Goal: Obtain resource: Download file/media

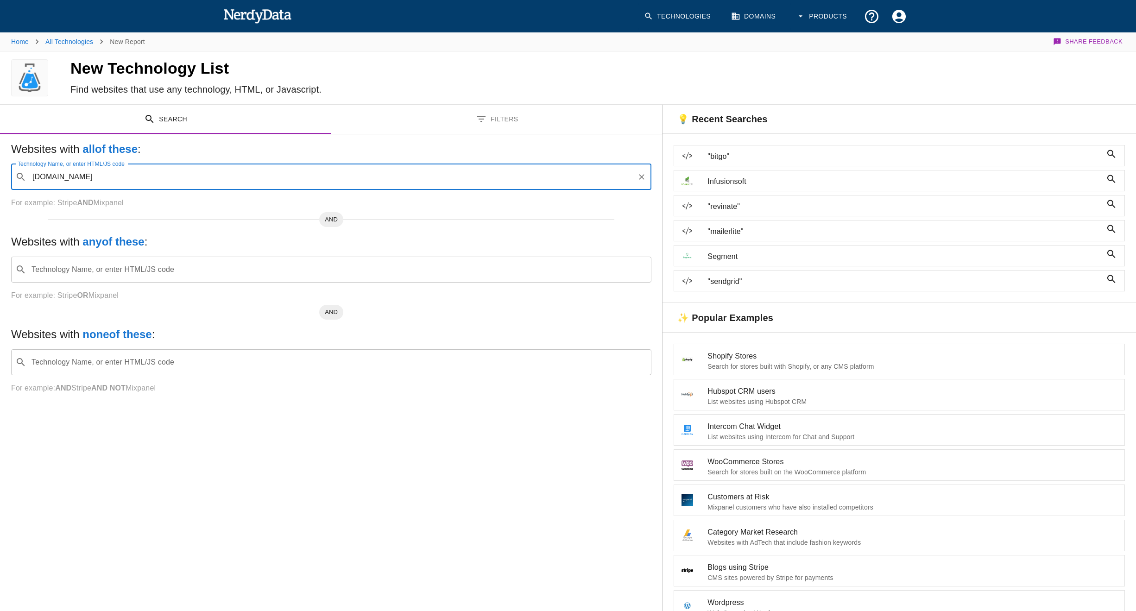
type input "[DOMAIN_NAME]"
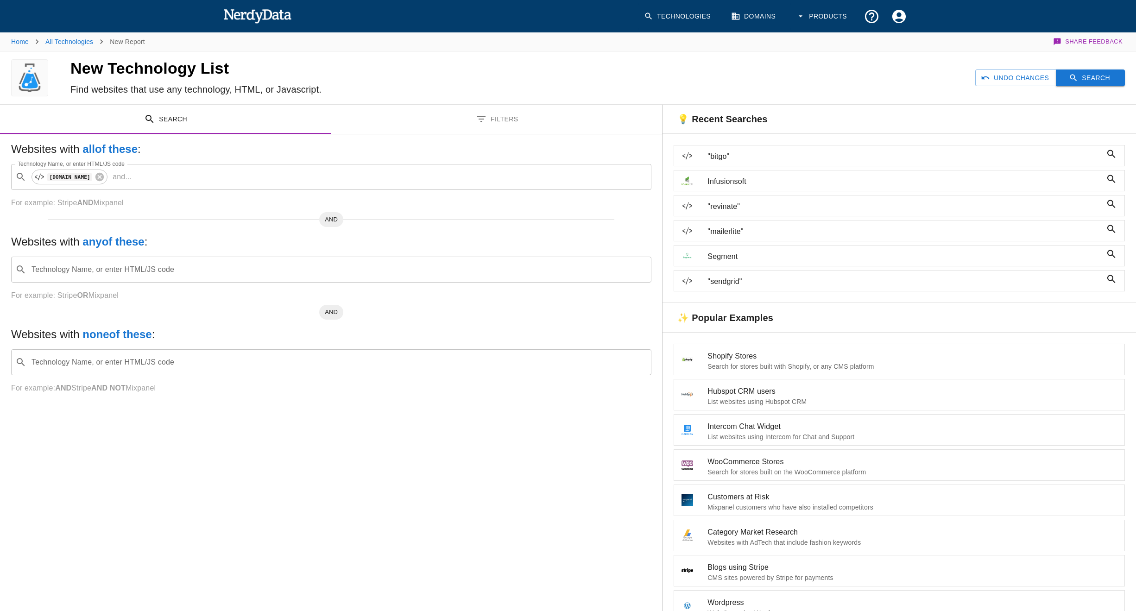
click at [1081, 82] on button "Search" at bounding box center [1090, 77] width 69 height 17
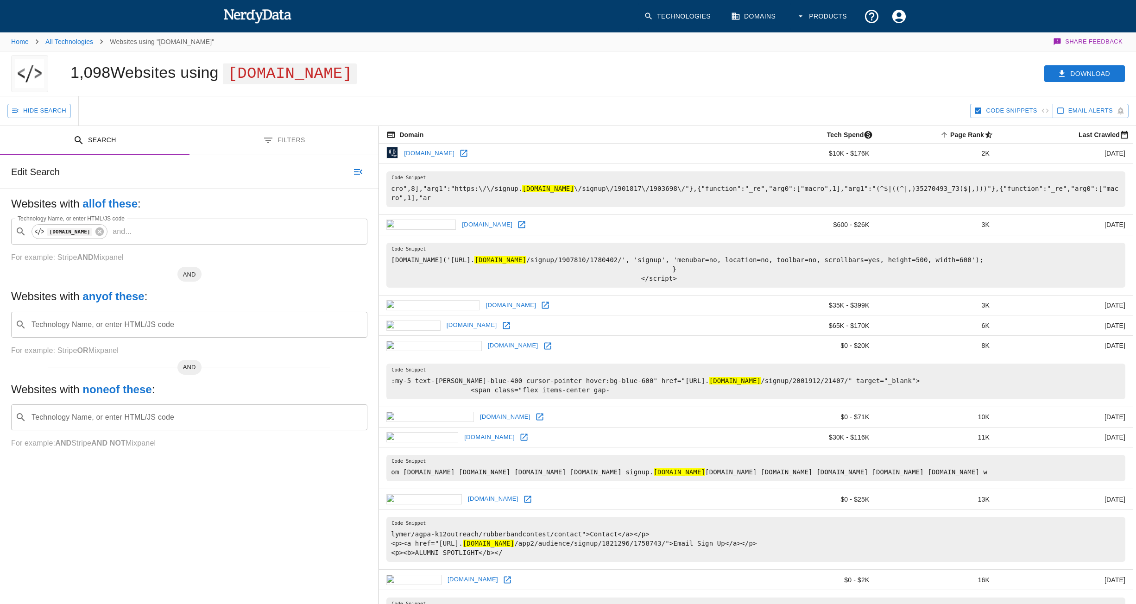
click at [524, 101] on div "Hide Search" at bounding box center [488, 110] width 963 height 29
click at [1059, 76] on icon "button" at bounding box center [1061, 73] width 9 height 9
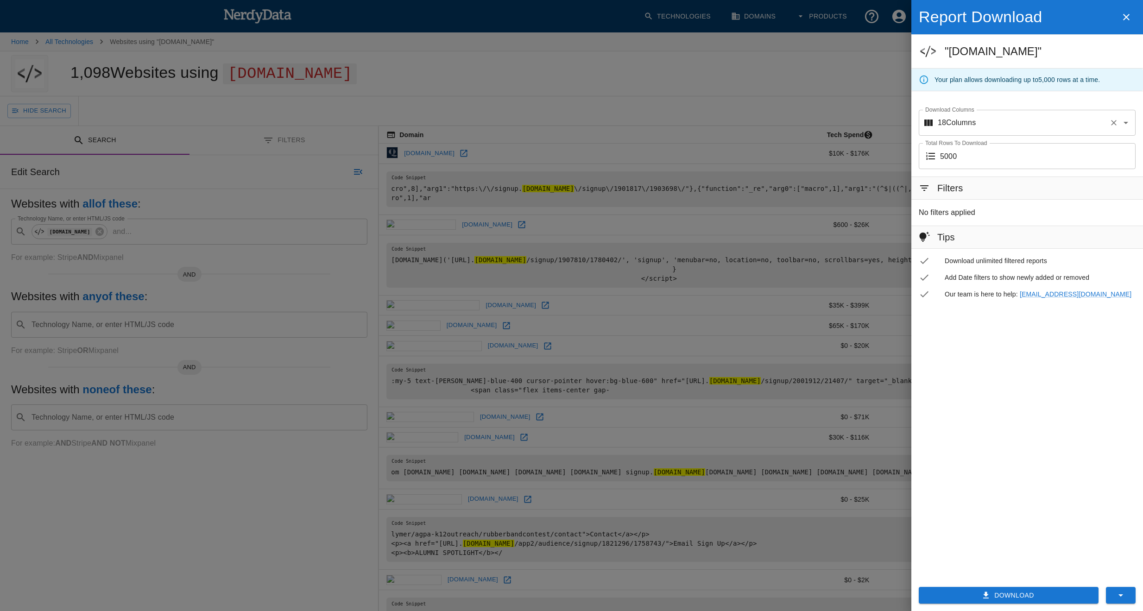
click at [1055, 117] on input "Download Columns" at bounding box center [1041, 123] width 130 height 18
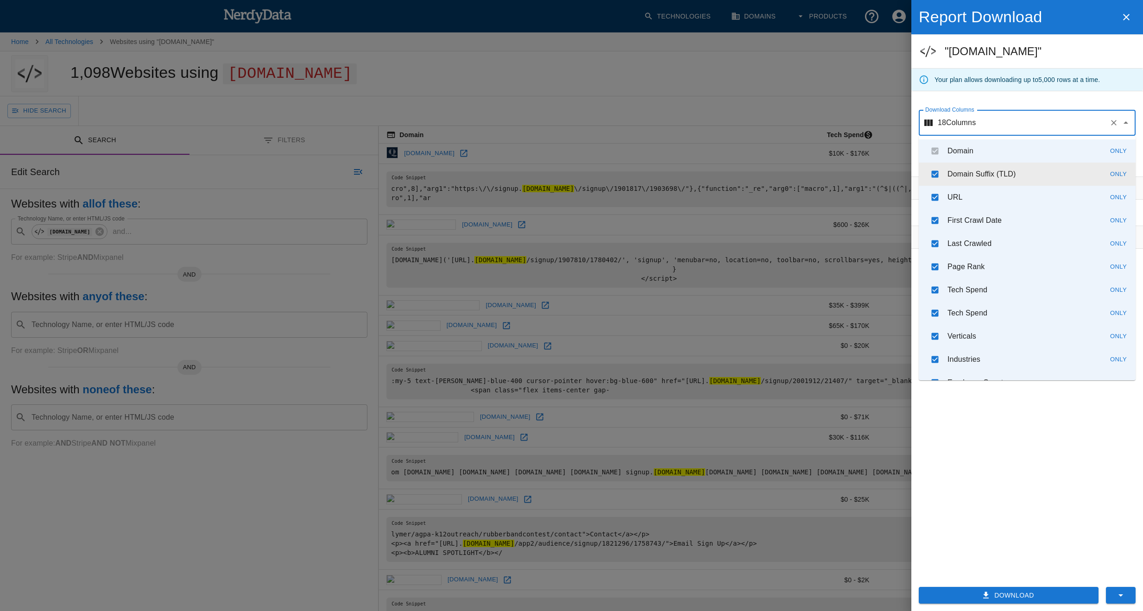
click at [1115, 120] on icon "Clear" at bounding box center [1113, 122] width 9 height 9
checkbox input "false"
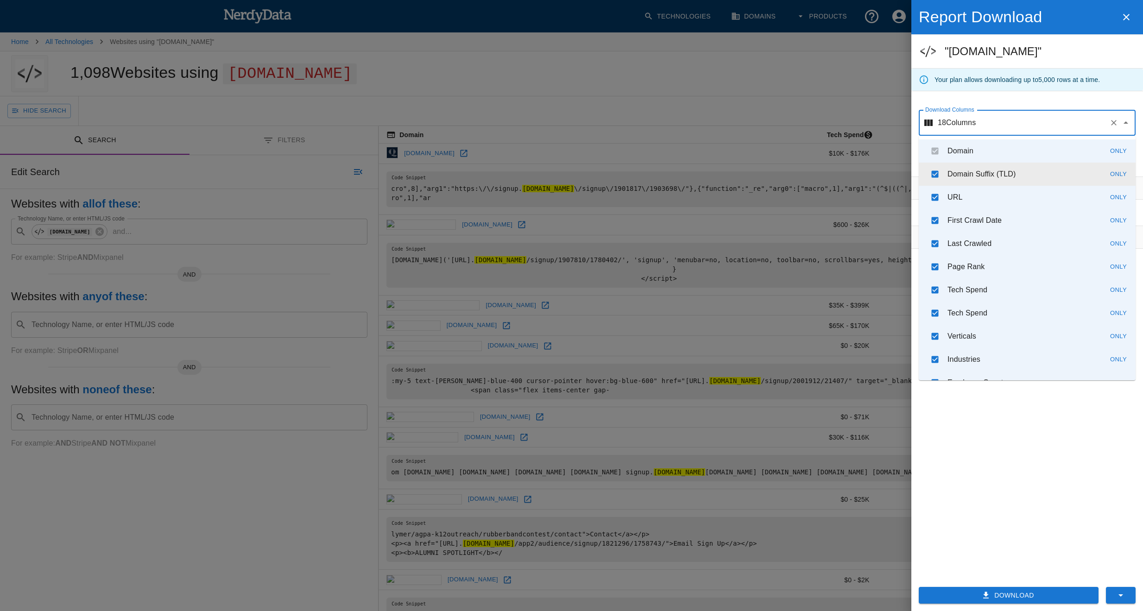
checkbox input "false"
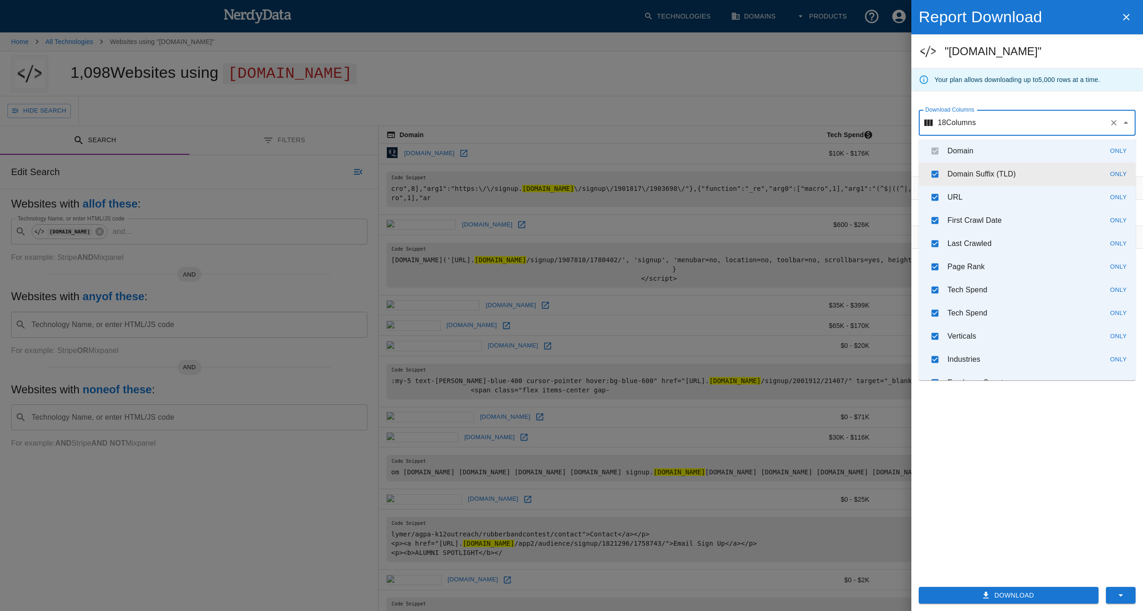
checkbox input "false"
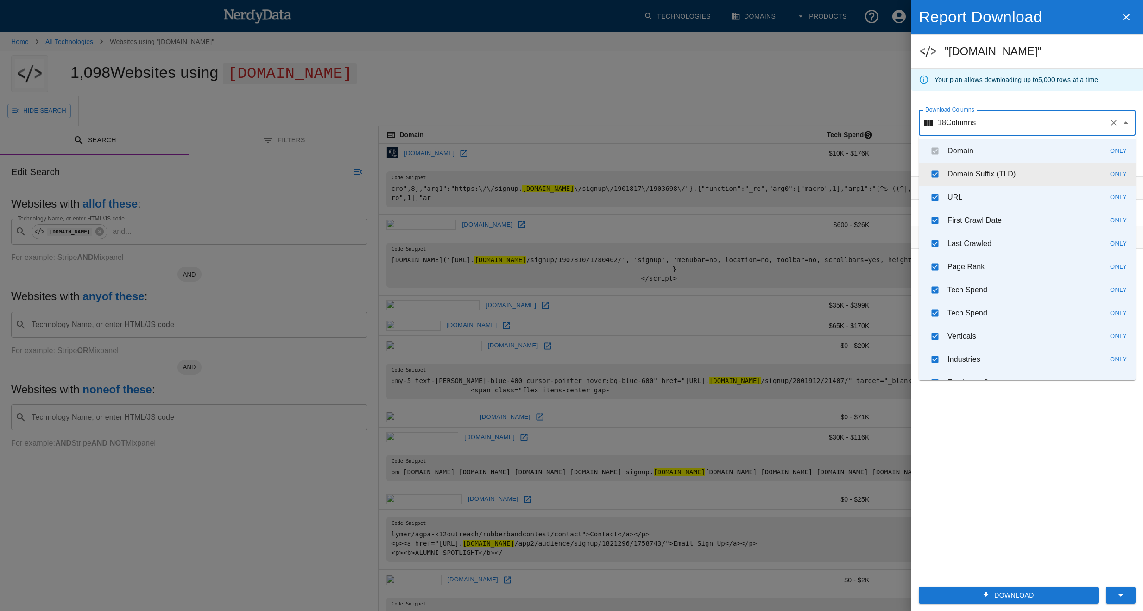
checkbox input "false"
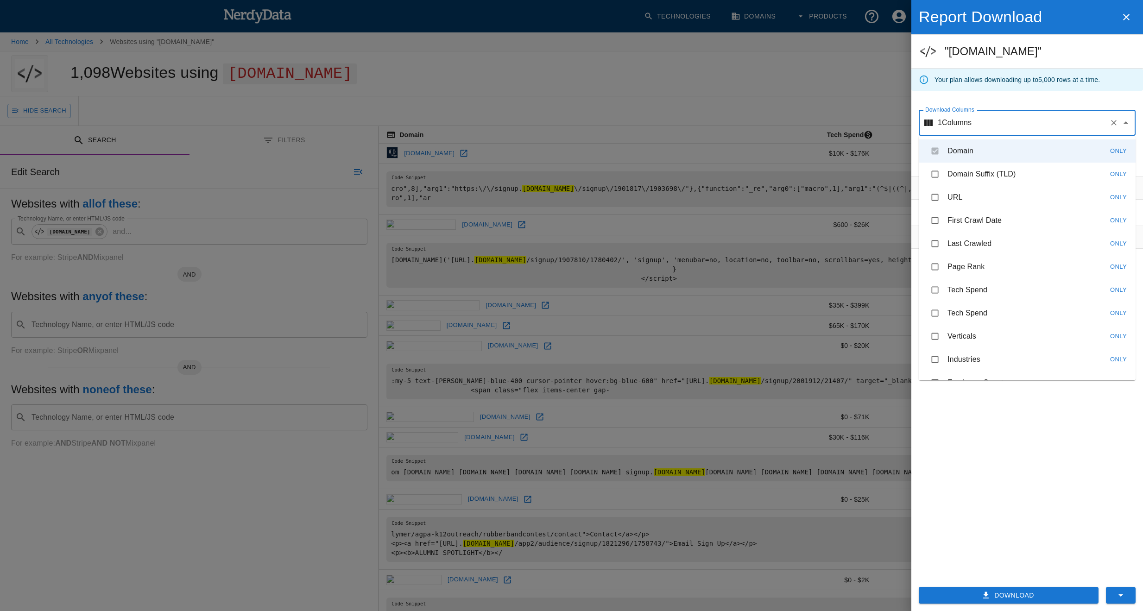
click at [1076, 513] on div "Filters No filters applied Tips Download unlimited filtered reports Add Date fi…" at bounding box center [1027, 373] width 232 height 395
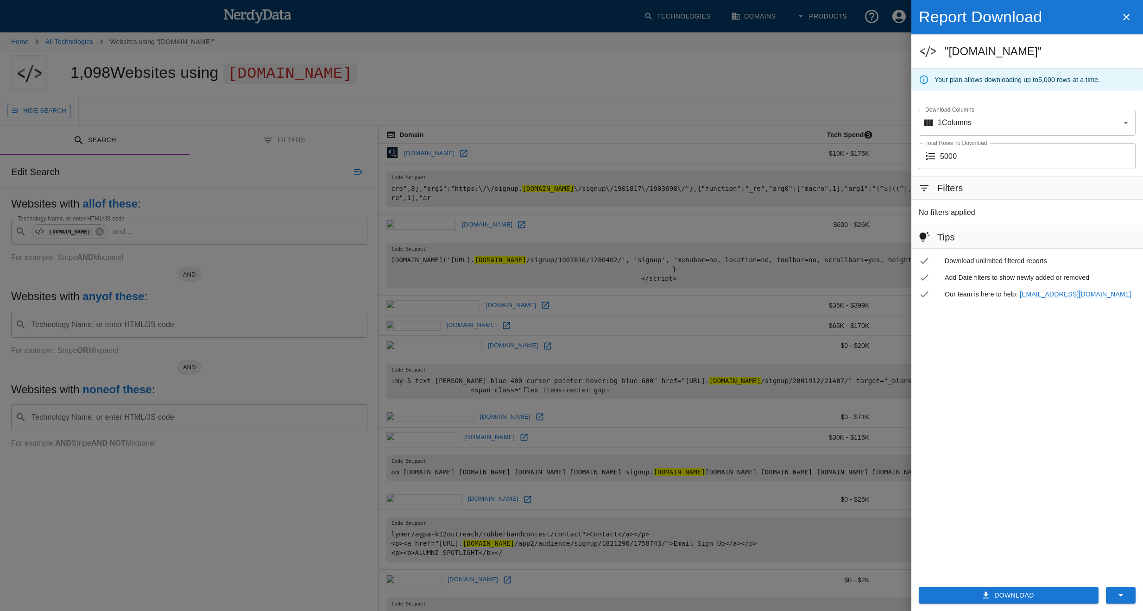
click at [1035, 599] on button "Download" at bounding box center [1009, 595] width 180 height 17
